Goal: Navigation & Orientation: Find specific page/section

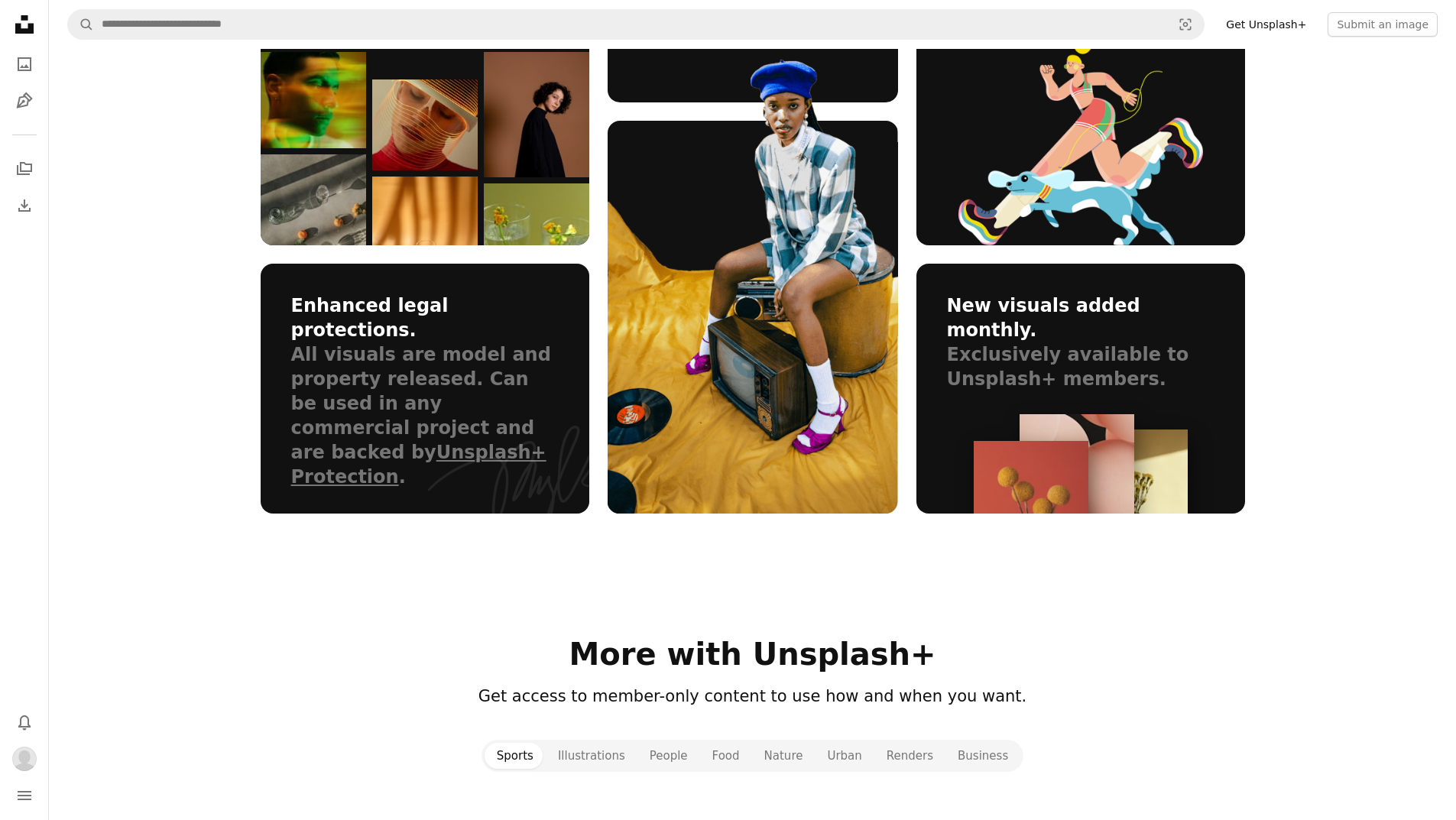
scroll to position [459, 0]
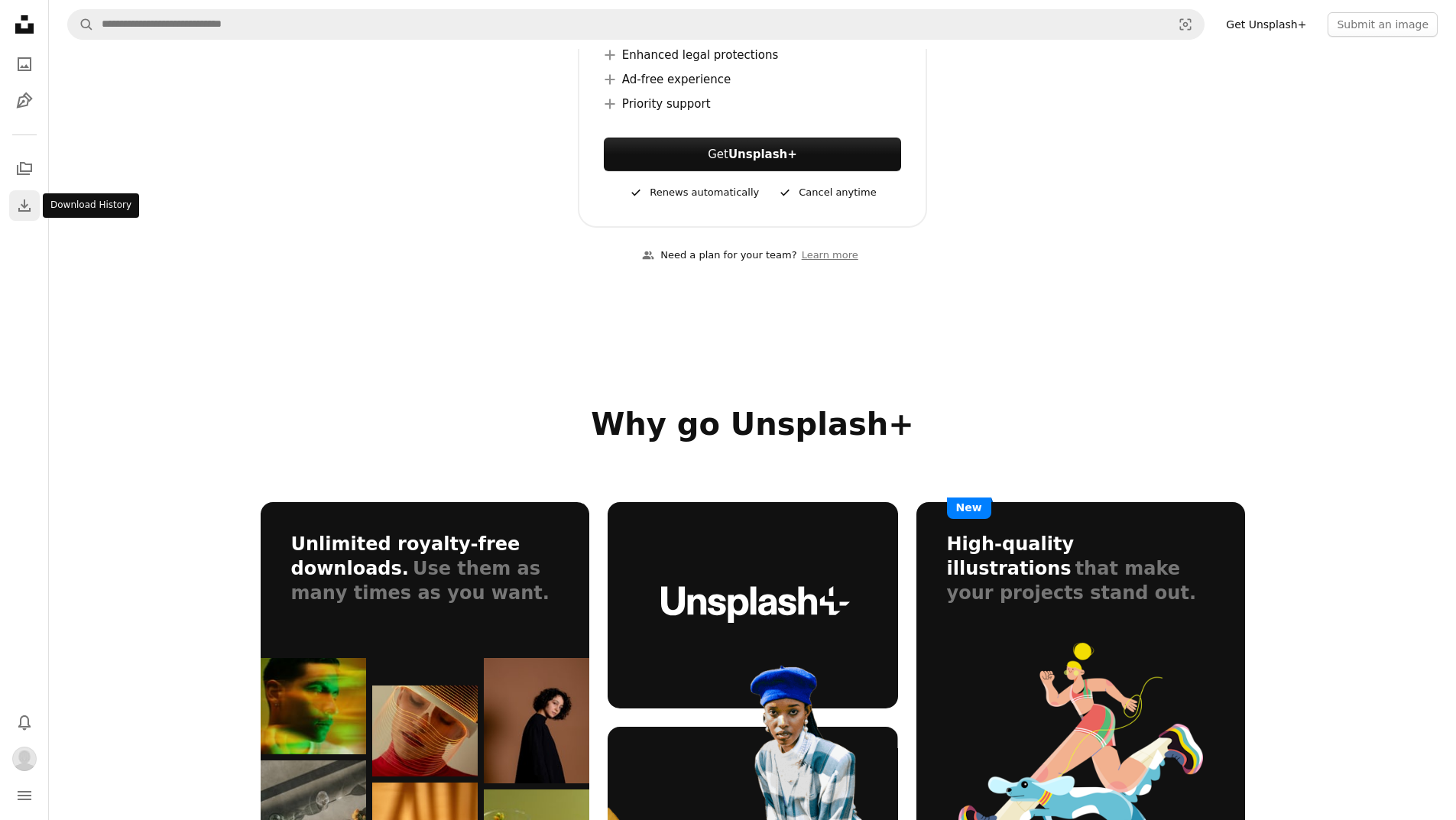
click at [19, 205] on icon "Download" at bounding box center [25, 205] width 19 height 19
click at [29, 798] on icon "navigation menu" at bounding box center [25, 796] width 19 height 19
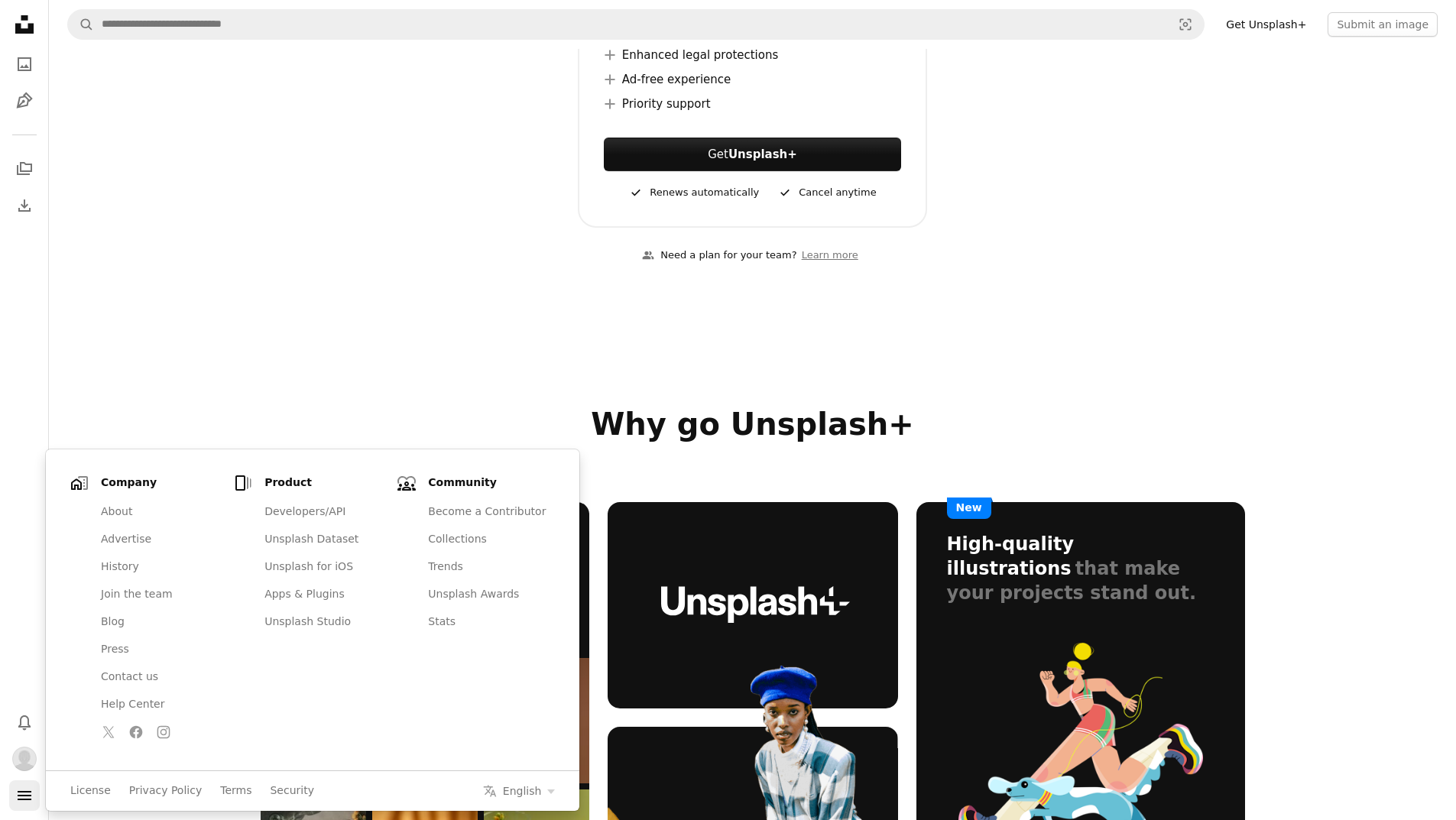
click at [29, 798] on icon "navigation menu" at bounding box center [25, 796] width 19 height 19
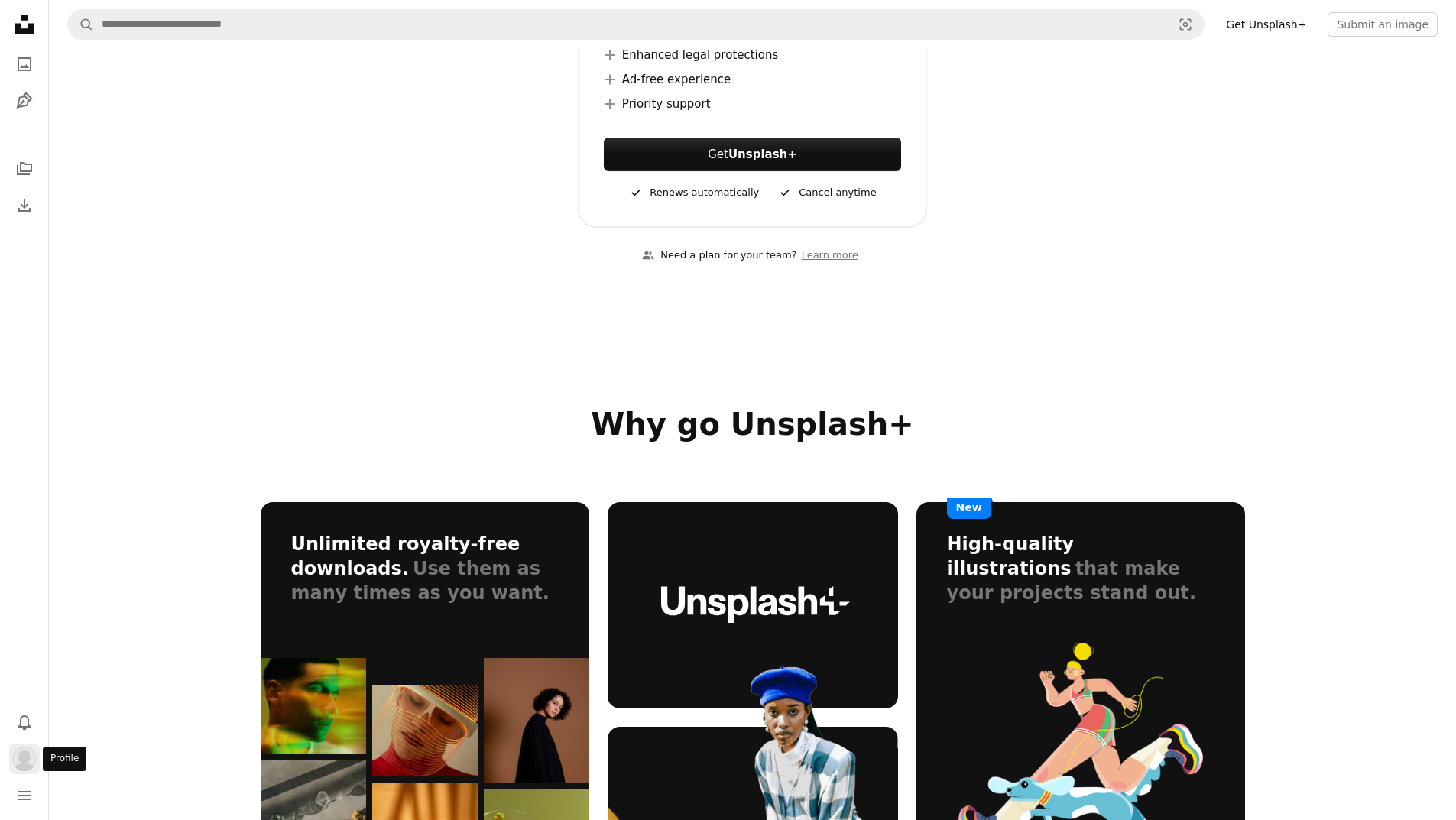
click at [22, 759] on img "Profile" at bounding box center [25, 759] width 25 height 25
